Goal: Find specific page/section: Find specific page/section

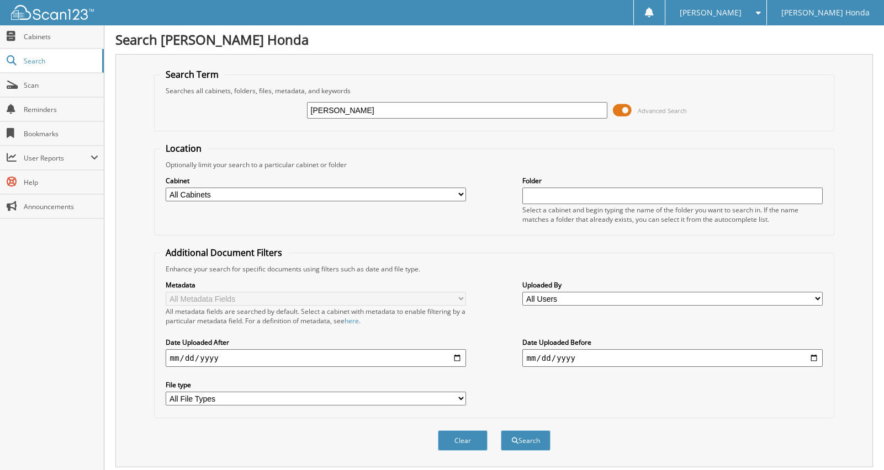
type input "[PERSON_NAME]"
click at [501, 431] on button "Search" at bounding box center [526, 441] width 50 height 20
click at [50, 82] on span "Scan" at bounding box center [61, 85] width 75 height 9
type input "SIG SYSTEMS"
click at [501, 431] on button "Search" at bounding box center [526, 441] width 50 height 20
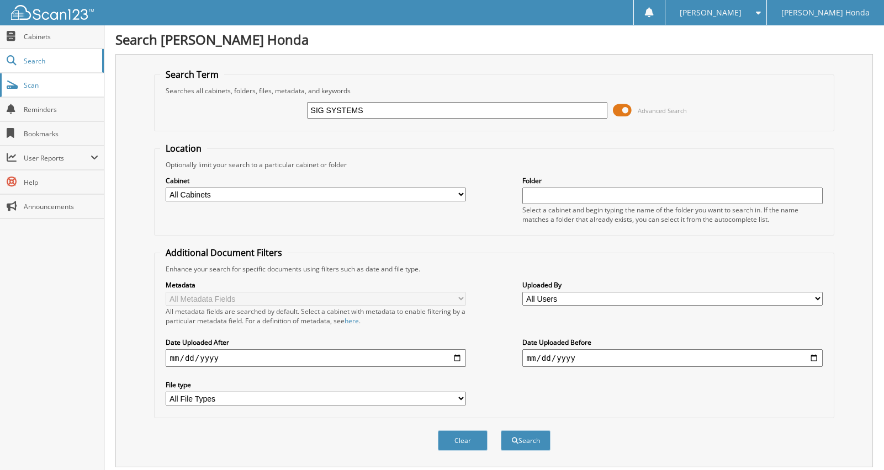
click at [36, 87] on span "Scan" at bounding box center [61, 85] width 75 height 9
type input "WORKFORCE INTEGRITY"
click at [501, 431] on button "Search" at bounding box center [526, 441] width 50 height 20
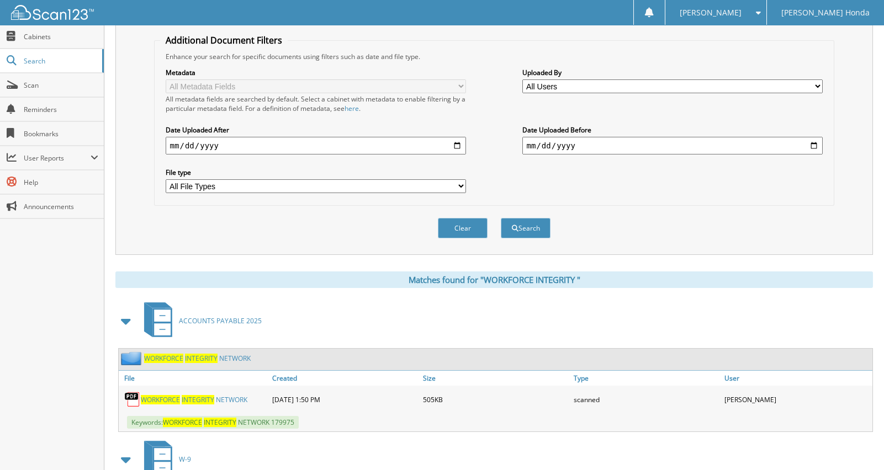
scroll to position [221, 0]
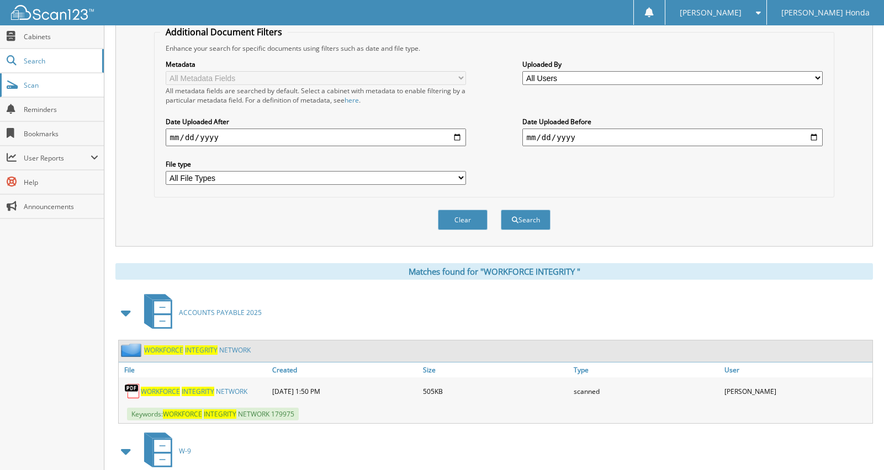
click at [18, 88] on link "Scan" at bounding box center [52, 85] width 104 height 24
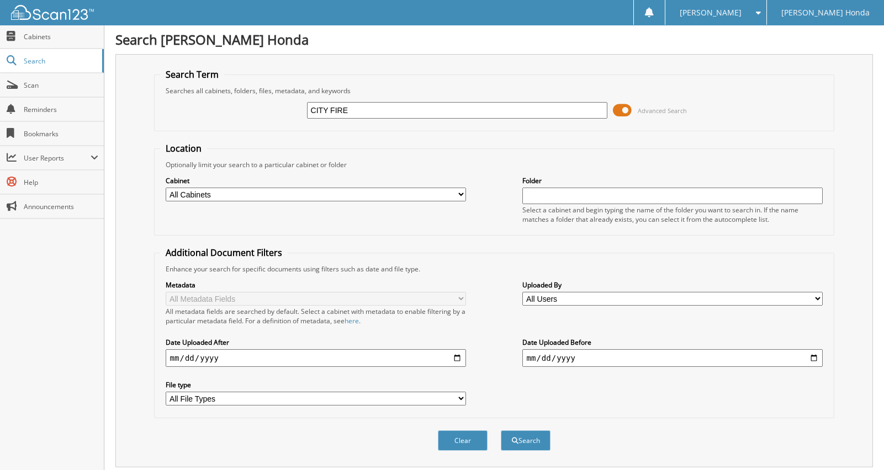
type input "CITY FIRE"
click at [501, 431] on button "Search" at bounding box center [526, 441] width 50 height 20
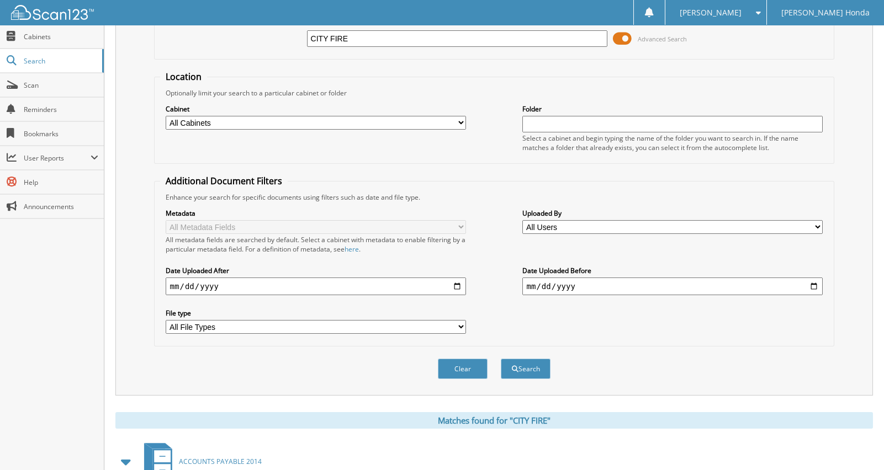
scroll to position [221, 0]
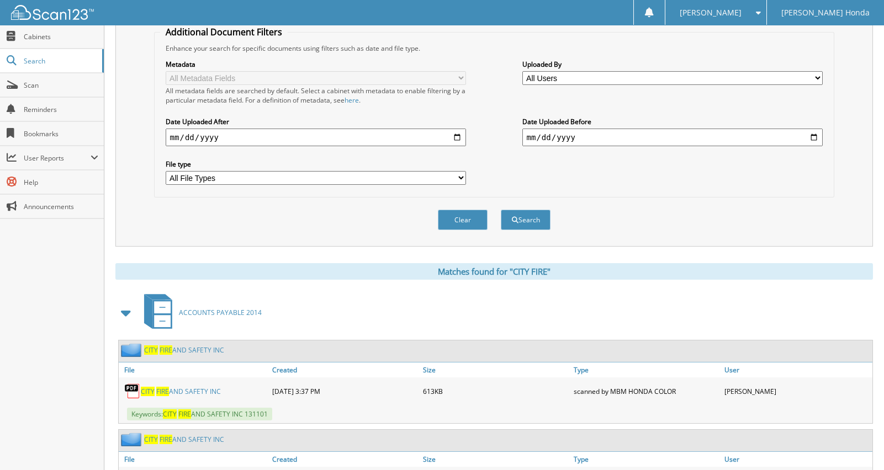
click at [125, 305] on span at bounding box center [126, 313] width 15 height 20
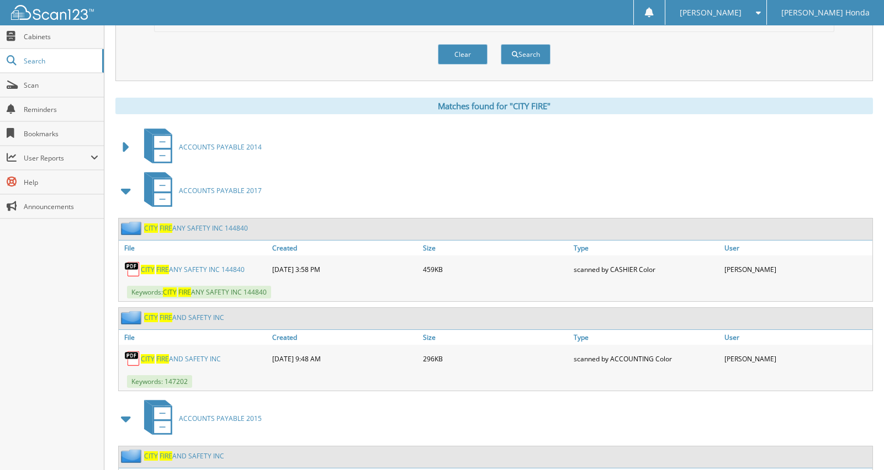
scroll to position [387, 0]
click at [51, 84] on span "Scan" at bounding box center [61, 85] width 75 height 9
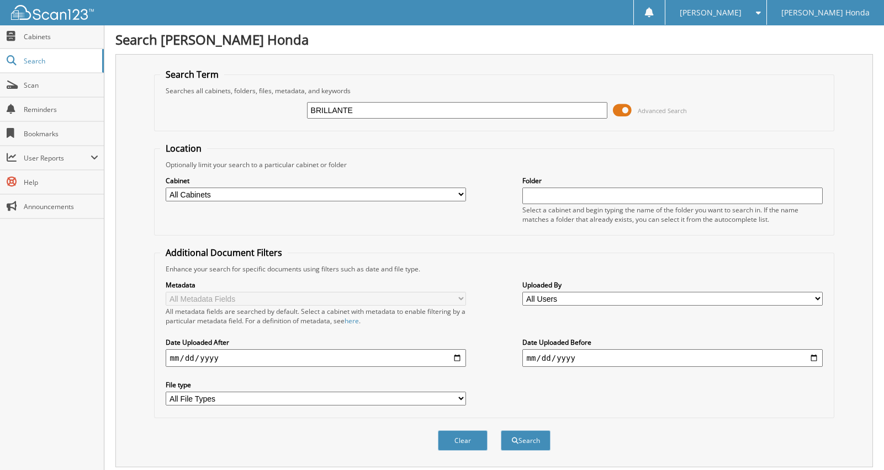
type input "BRILLANTE"
click at [501, 431] on button "Search" at bounding box center [526, 441] width 50 height 20
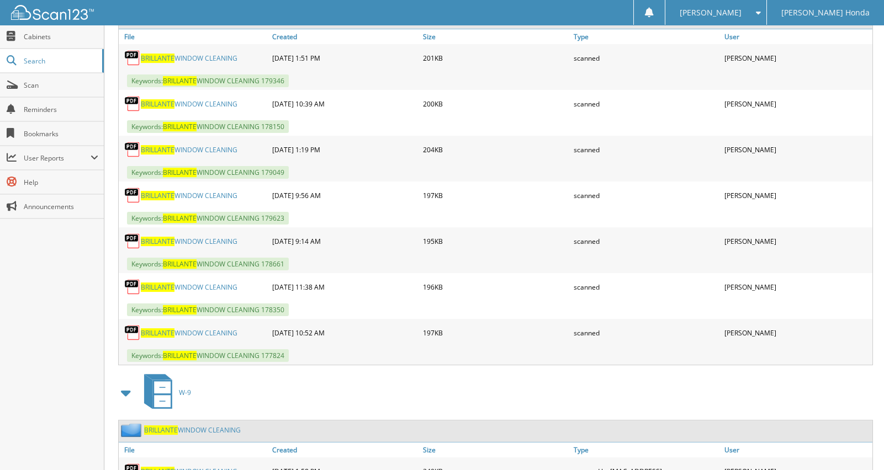
scroll to position [2374, 0]
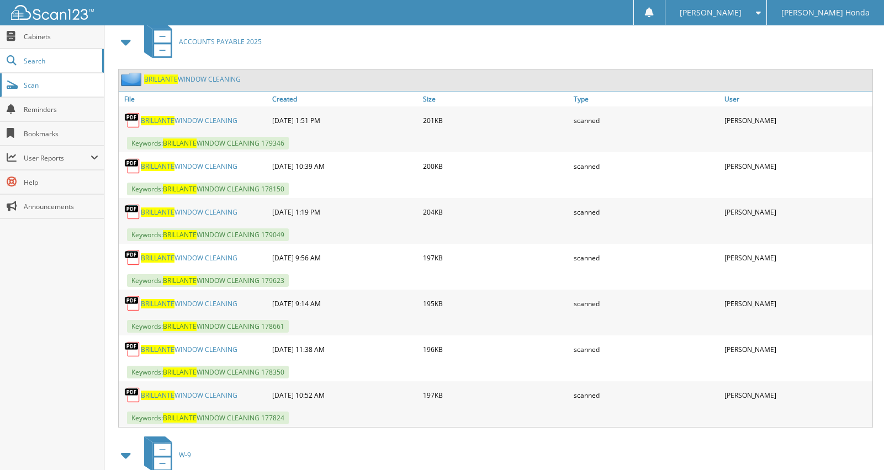
click at [0, 83] on link "Scan" at bounding box center [52, 85] width 104 height 24
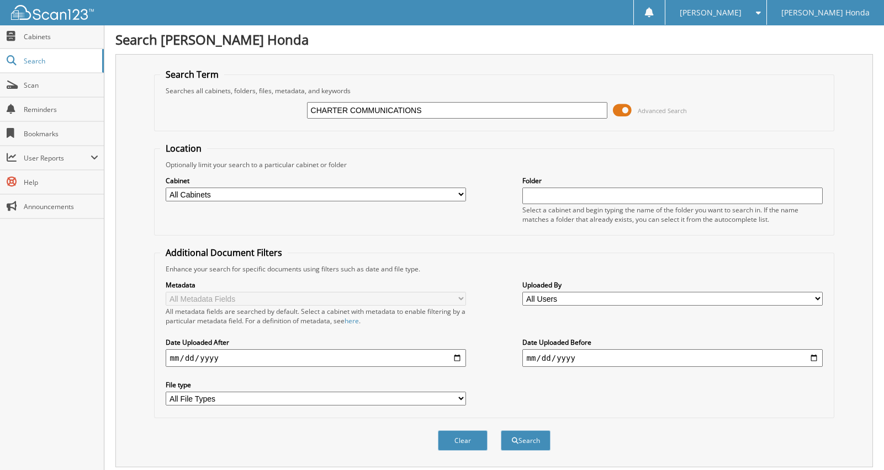
type input "CHARTER COMMUNICATIONS"
click at [501, 431] on button "Search" at bounding box center [526, 441] width 50 height 20
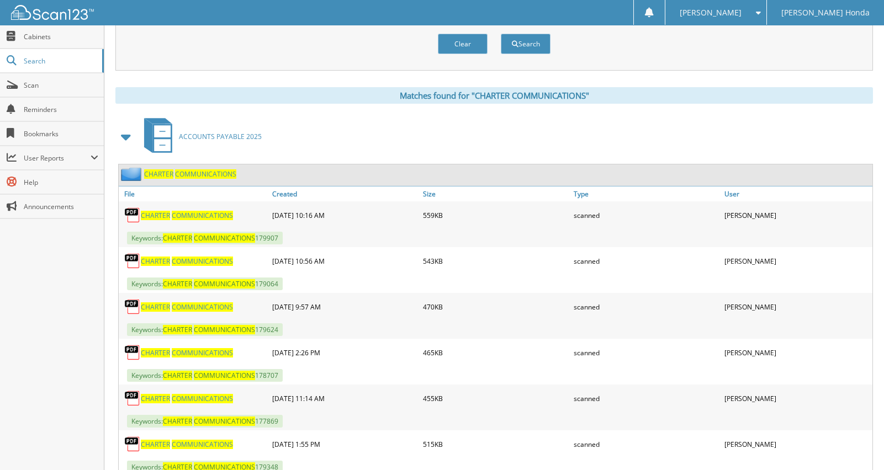
scroll to position [387, 0]
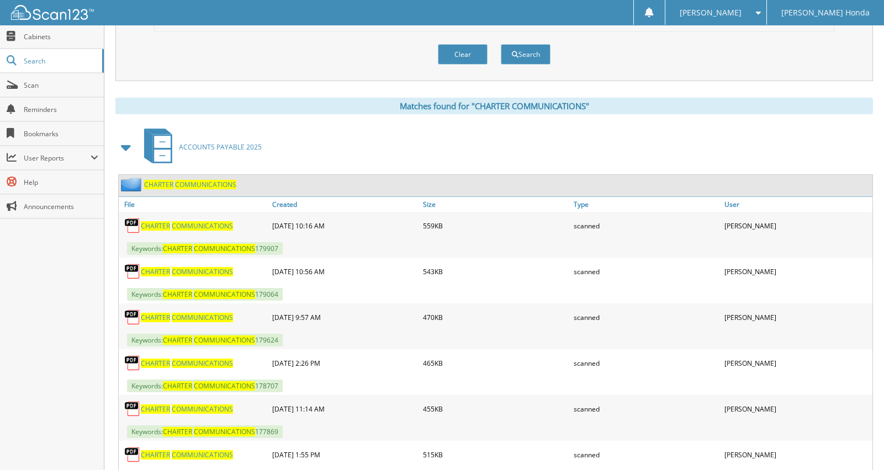
click at [200, 142] on span "ACCOUNTS PAYABLE 2025" at bounding box center [220, 146] width 83 height 9
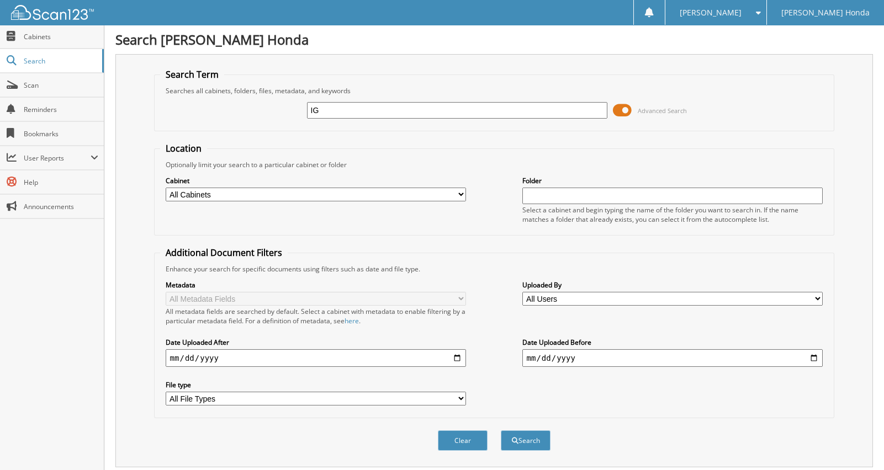
type input "I"
type input "IGNITIFY 180193"
click at [501, 431] on button "Search" at bounding box center [526, 441] width 50 height 20
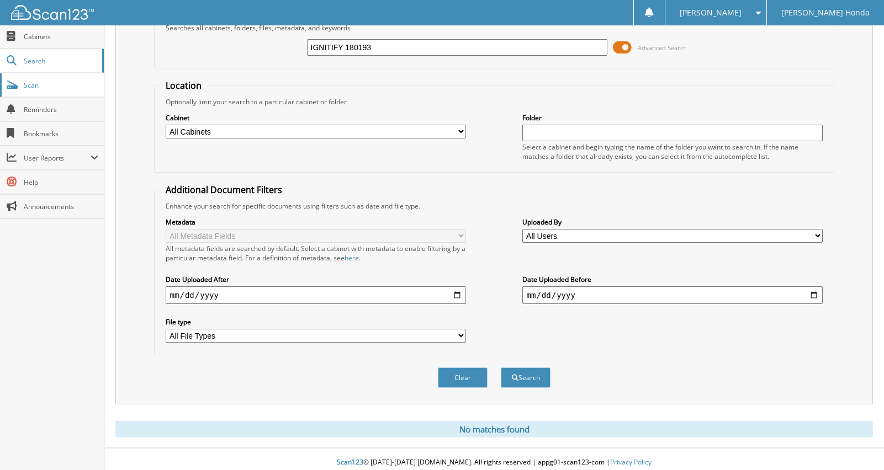
click at [41, 91] on link "Scan" at bounding box center [52, 85] width 104 height 24
